Goal: Information Seeking & Learning: Find specific fact

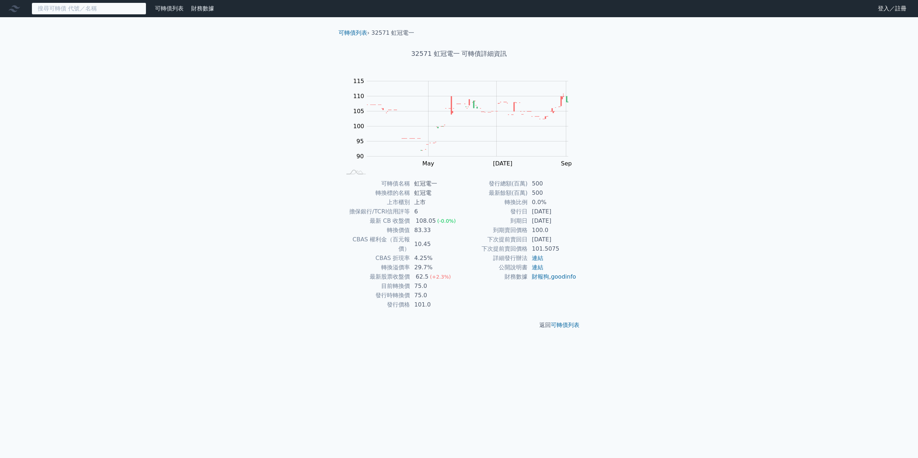
click at [109, 11] on input at bounding box center [89, 9] width 115 height 12
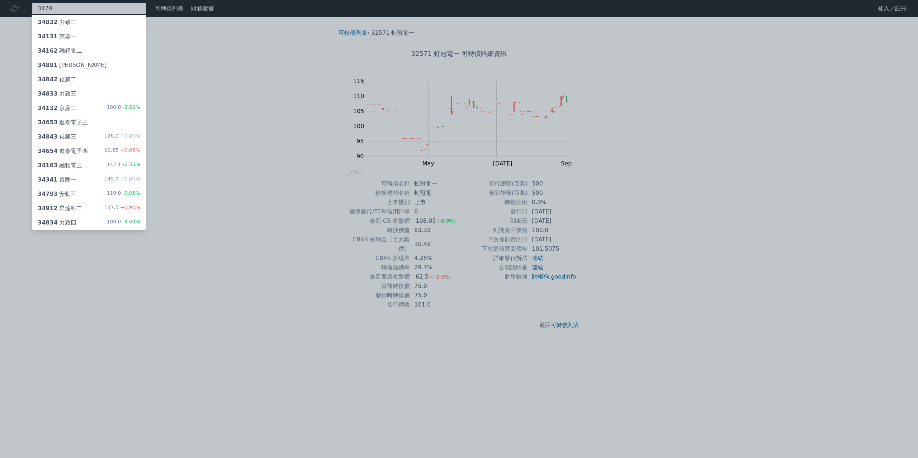
type input "3479"
click at [85, 195] on div "34793 安勤三 119.0 -0.05%" at bounding box center [89, 194] width 114 height 14
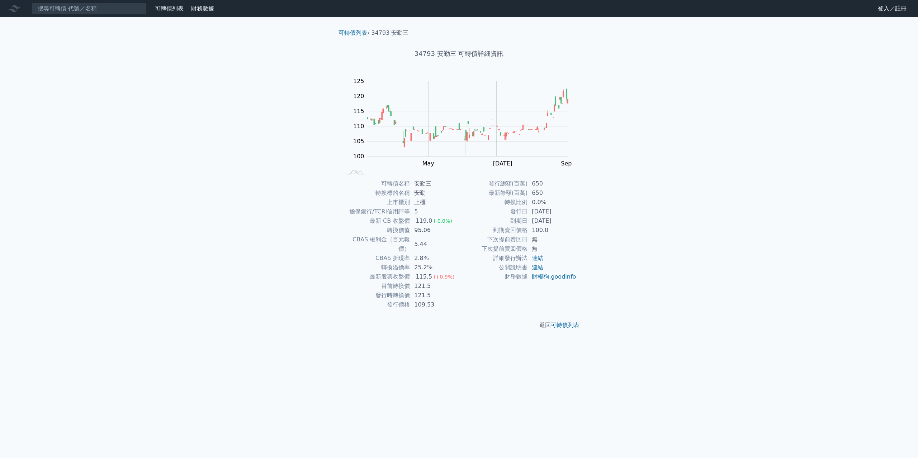
click at [89, 16] on nav "可轉債列表 財務數據 可轉債列表 財務數據 登入／註冊 登入／註冊" at bounding box center [459, 8] width 918 height 17
click at [86, 10] on input at bounding box center [89, 9] width 115 height 12
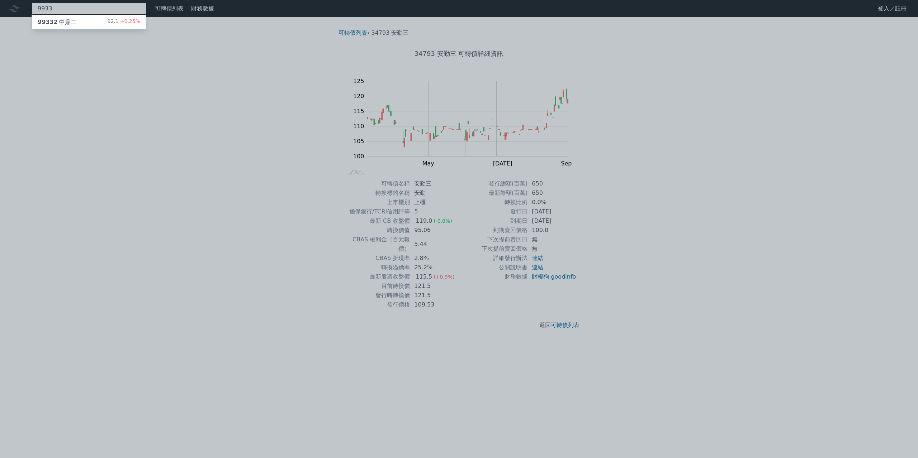
type input "9933"
click at [103, 27] on div "99332 中鼎二 92.1 +0.25%" at bounding box center [89, 22] width 114 height 14
